Goal: Task Accomplishment & Management: Use online tool/utility

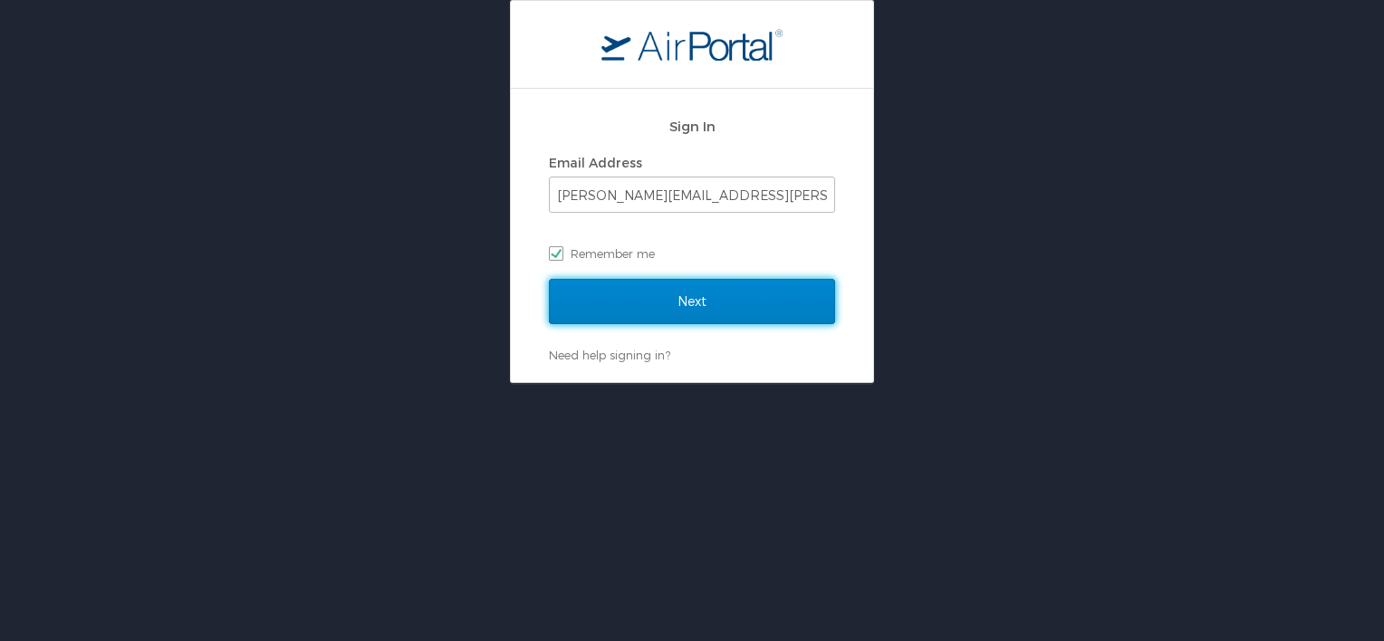
click at [631, 304] on input "Next" at bounding box center [692, 301] width 286 height 45
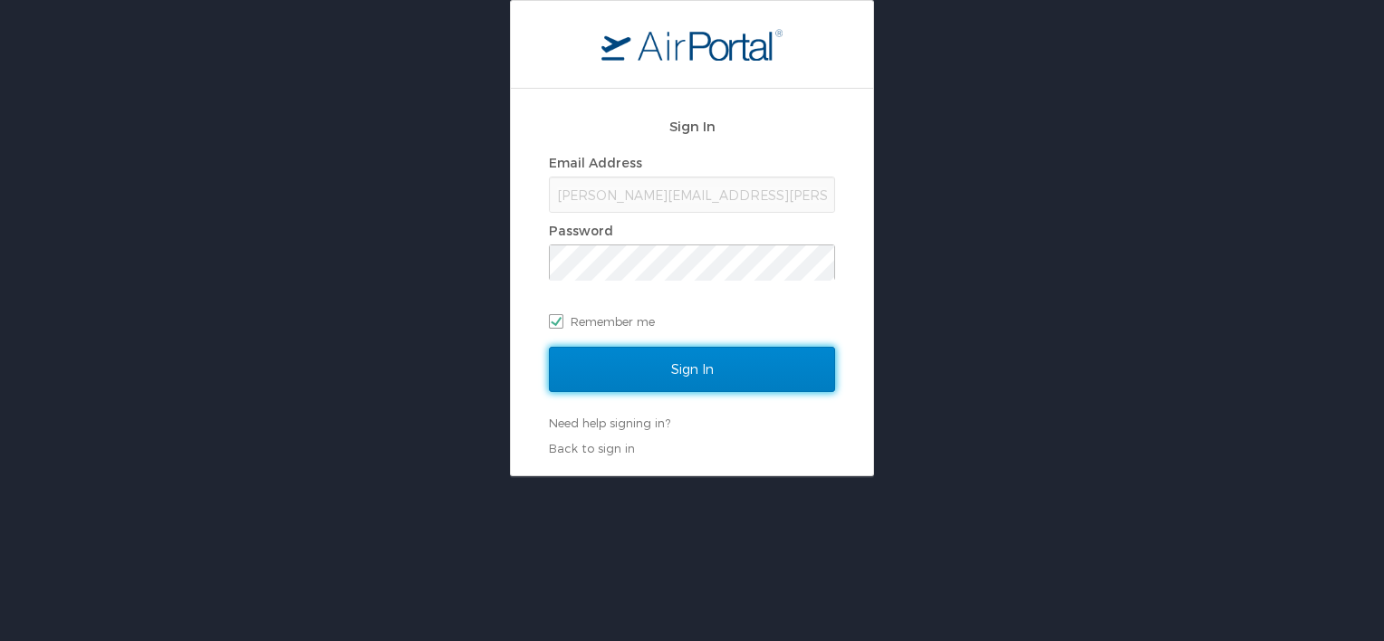
click at [634, 367] on input "Sign In" at bounding box center [692, 369] width 286 height 45
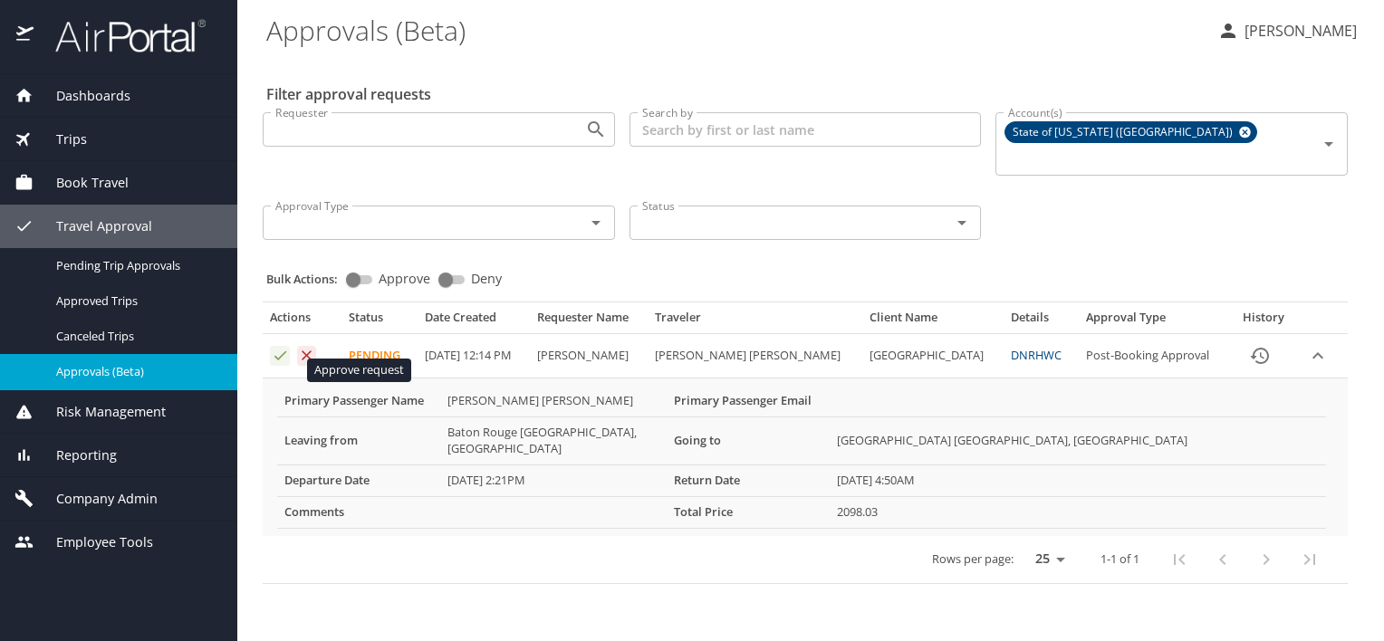
click at [282, 361] on icon "Approval table" at bounding box center [280, 355] width 12 height 9
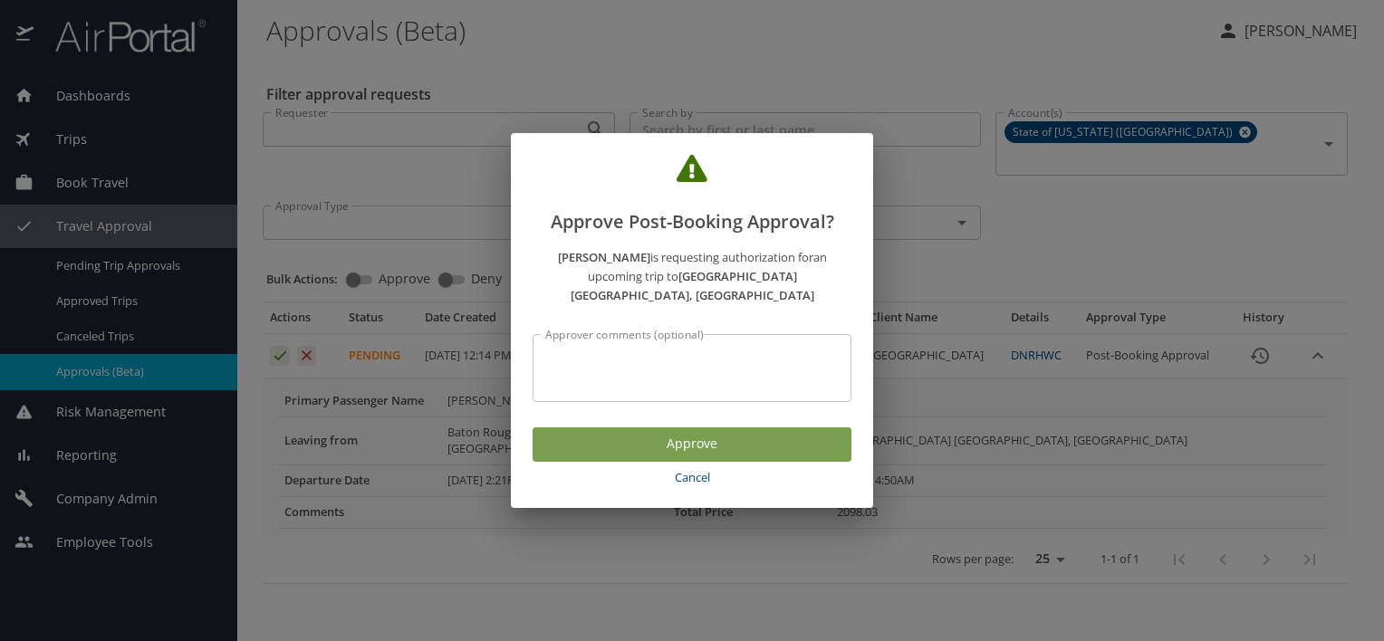
click at [702, 456] on span "Approve" at bounding box center [692, 444] width 290 height 23
